Goal: Find specific page/section: Find specific page/section

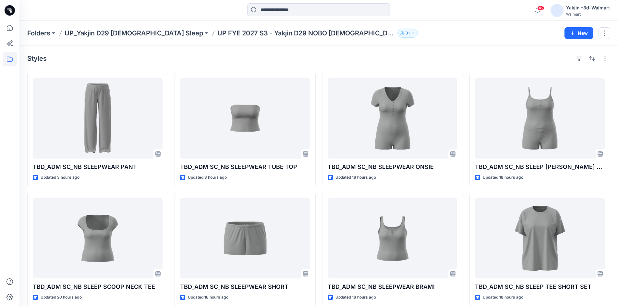
click at [217, 34] on p "UP FYE 2027 S3 - Yakjin D29 NOBO [DEMOGRAPHIC_DATA] Sleepwear" at bounding box center [306, 33] width 178 height 9
click at [12, 25] on icon at bounding box center [10, 28] width 14 height 14
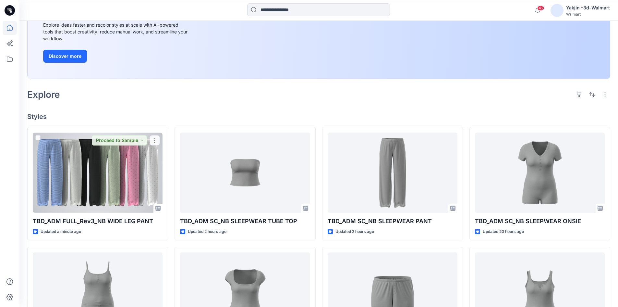
scroll to position [130, 0]
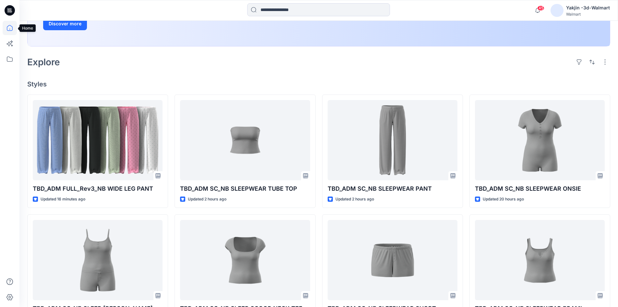
click at [13, 26] on icon at bounding box center [10, 28] width 14 height 14
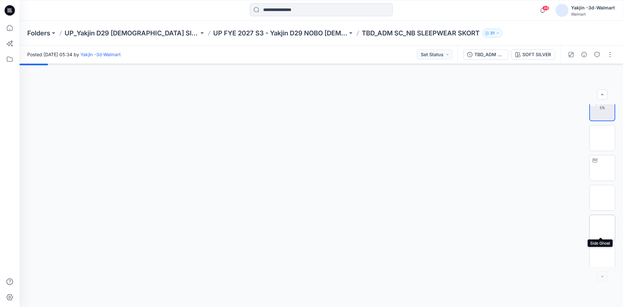
scroll to position [13, 0]
click at [602, 164] on img at bounding box center [602, 164] width 0 height 0
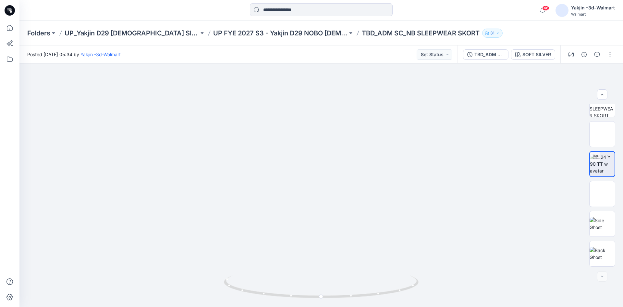
click at [172, 19] on div "46 Notifications Your style TBD_ADM SC_NB SLEEPWEAR SKORT is ready 3 minutes ag…" at bounding box center [321, 10] width 604 height 21
drag, startPoint x: 392, startPoint y: 293, endPoint x: 201, endPoint y: 306, distance: 191.0
click at [201, 306] on div at bounding box center [321, 185] width 604 height 243
